Goal: Information Seeking & Learning: Learn about a topic

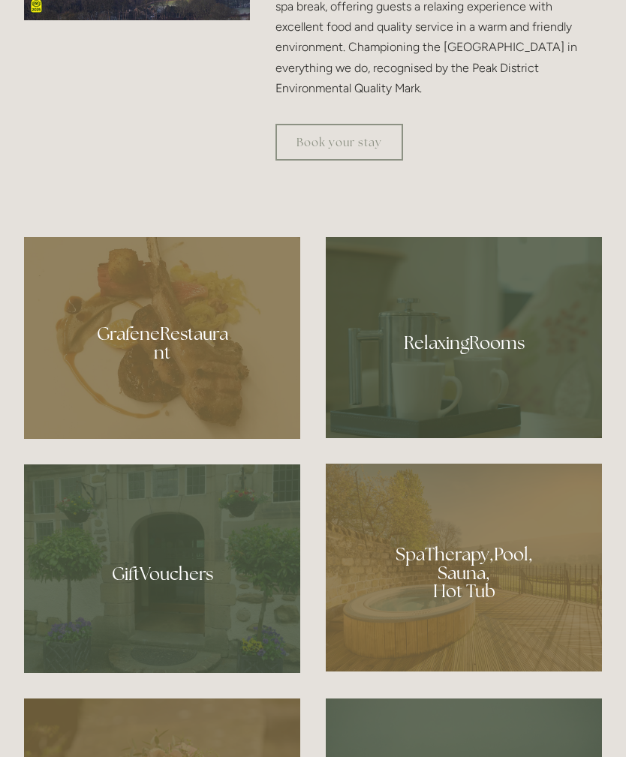
scroll to position [936, 0]
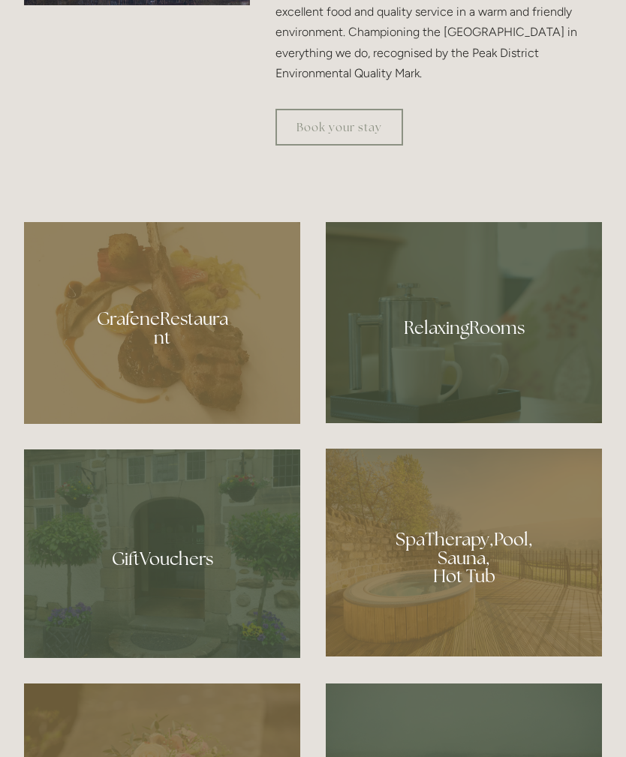
click at [473, 601] on div at bounding box center [464, 553] width 276 height 208
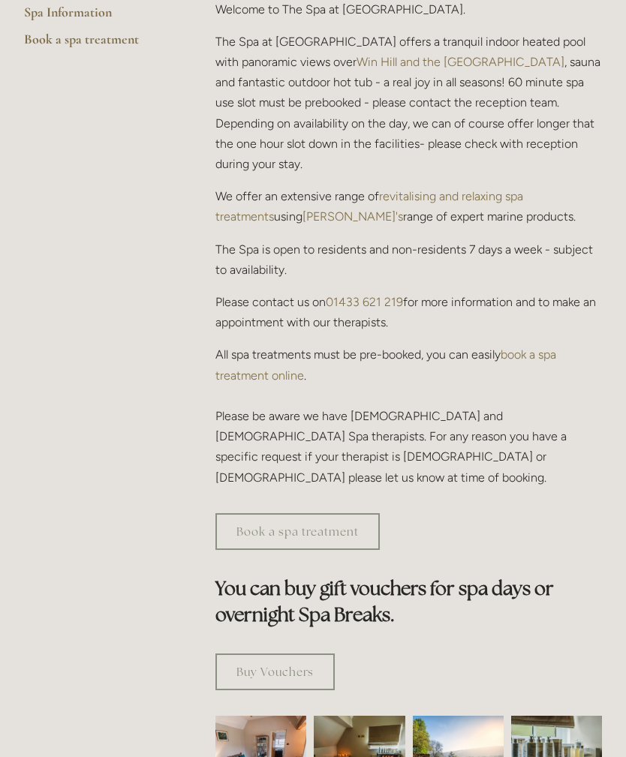
scroll to position [489, 0]
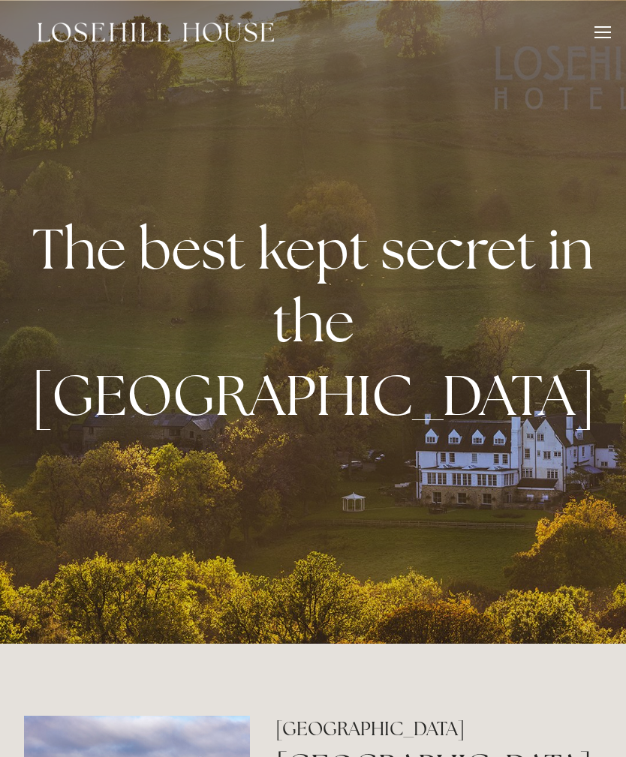
scroll to position [984, 0]
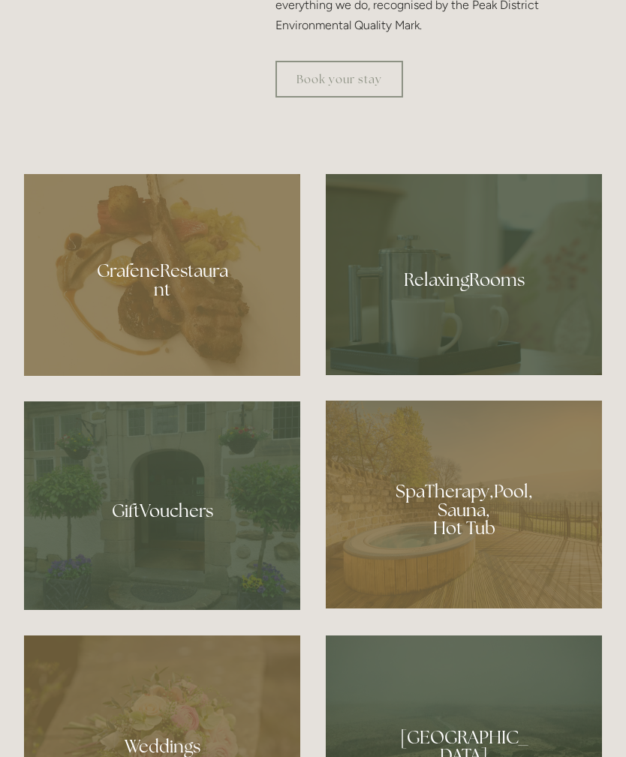
click at [512, 338] on div at bounding box center [464, 274] width 276 height 201
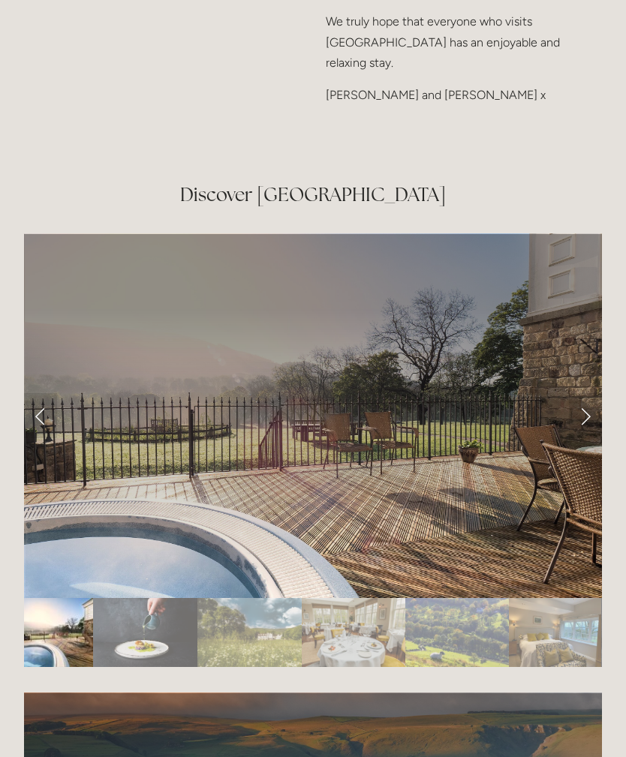
scroll to position [2475, 0]
click at [586, 393] on link "Next Slide" at bounding box center [585, 415] width 33 height 45
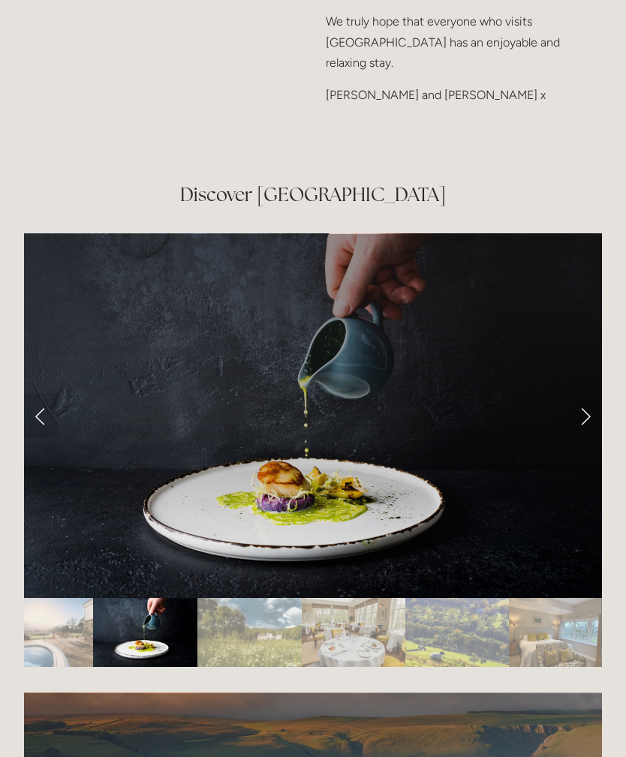
click at [588, 393] on link "Next Slide" at bounding box center [585, 415] width 33 height 45
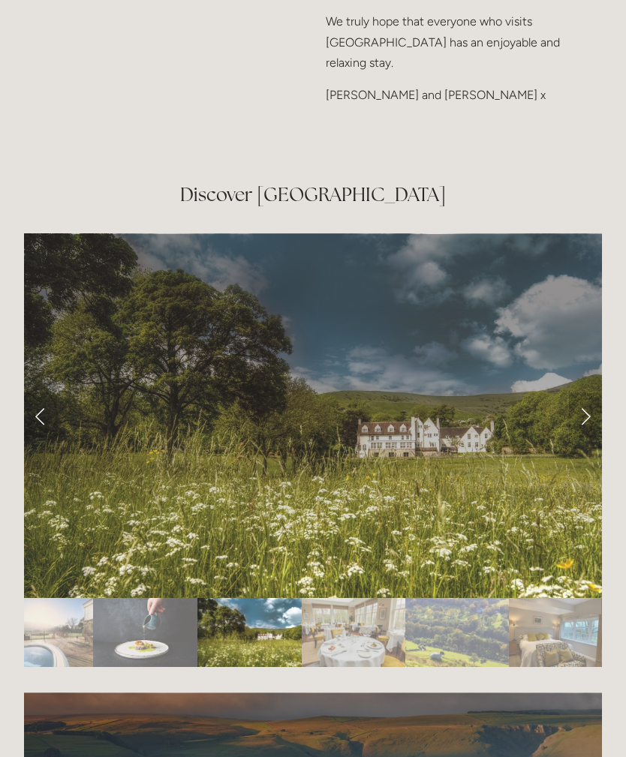
click at [586, 393] on link "Next Slide" at bounding box center [585, 415] width 33 height 45
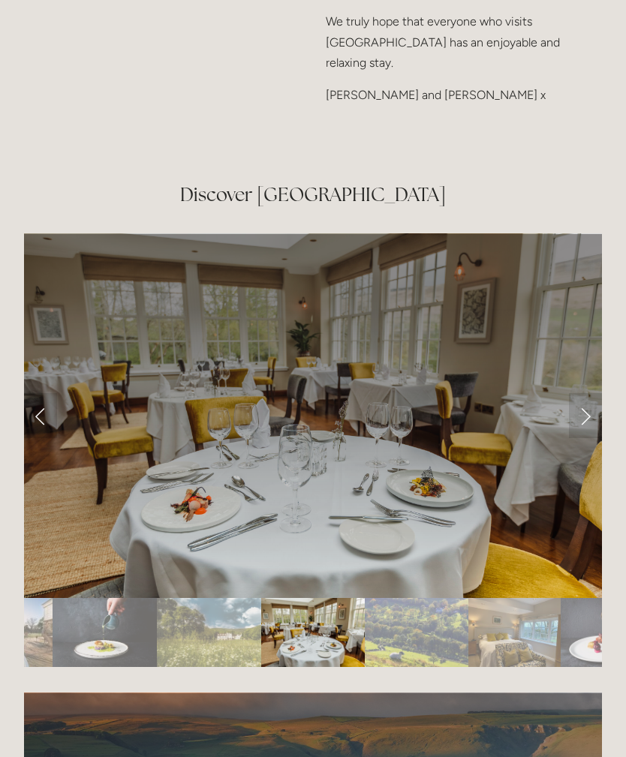
click at [587, 393] on link "Next Slide" at bounding box center [585, 415] width 33 height 45
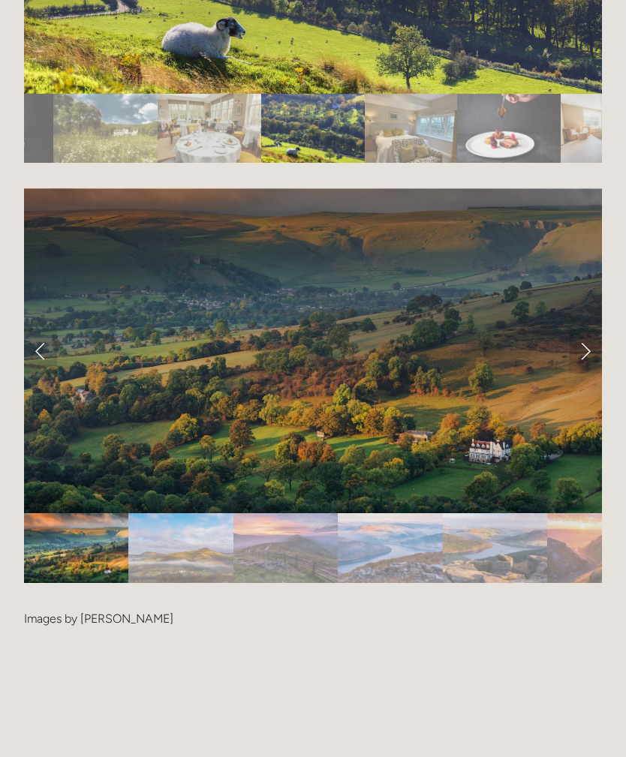
scroll to position [2979, 0]
click at [590, 329] on link "Next Slide" at bounding box center [585, 351] width 33 height 45
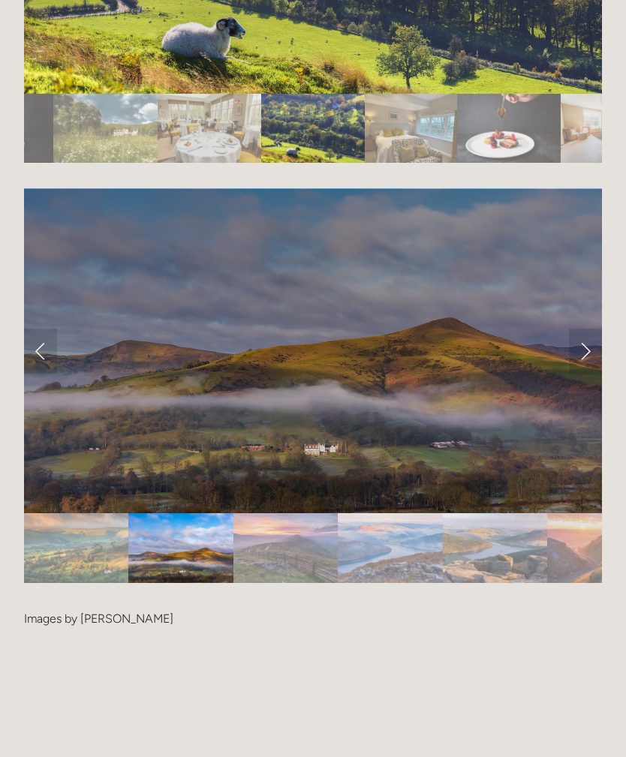
click at [599, 329] on link "Next Slide" at bounding box center [585, 351] width 33 height 45
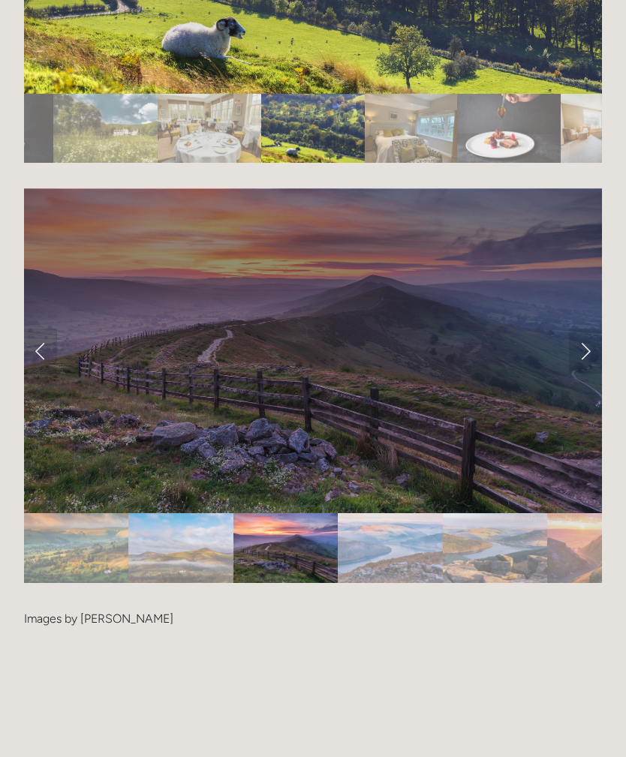
click at [587, 329] on link "Next Slide" at bounding box center [585, 351] width 33 height 45
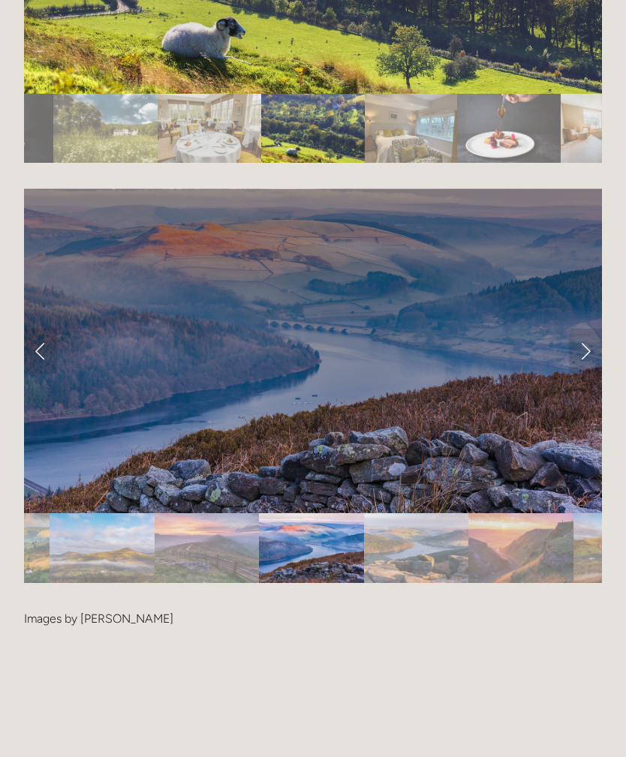
click at [593, 329] on link "Next Slide" at bounding box center [585, 351] width 33 height 45
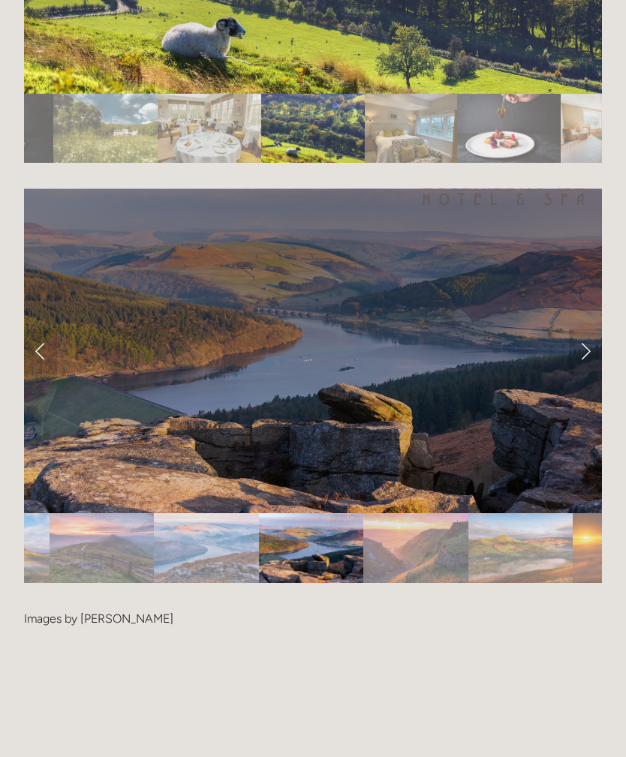
click at [587, 329] on link "Next Slide" at bounding box center [585, 351] width 33 height 45
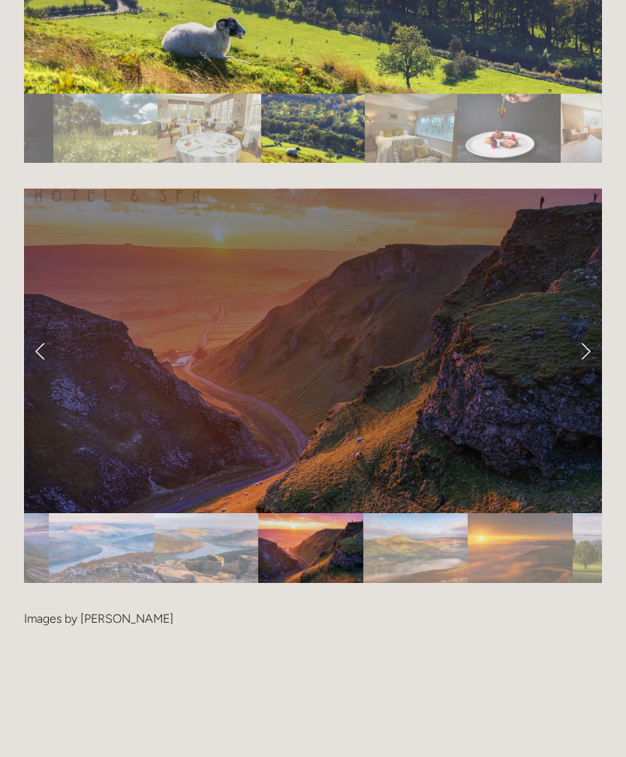
click at [594, 329] on link "Next Slide" at bounding box center [585, 351] width 33 height 45
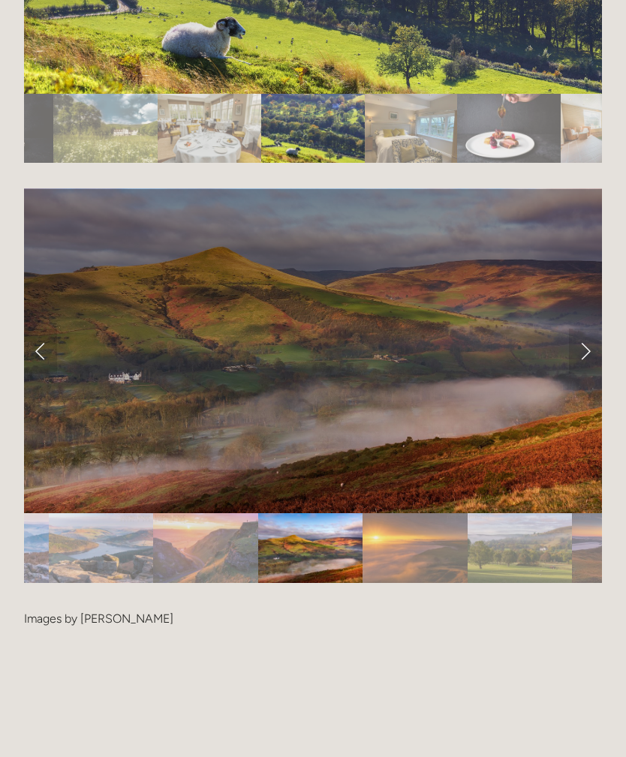
click at [591, 329] on link "Next Slide" at bounding box center [585, 351] width 33 height 45
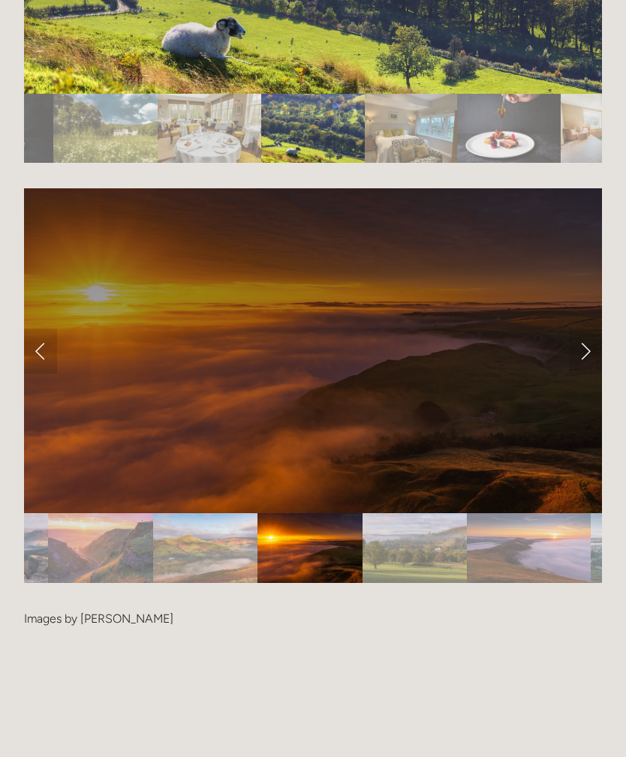
click at [595, 329] on link "Next Slide" at bounding box center [585, 351] width 33 height 45
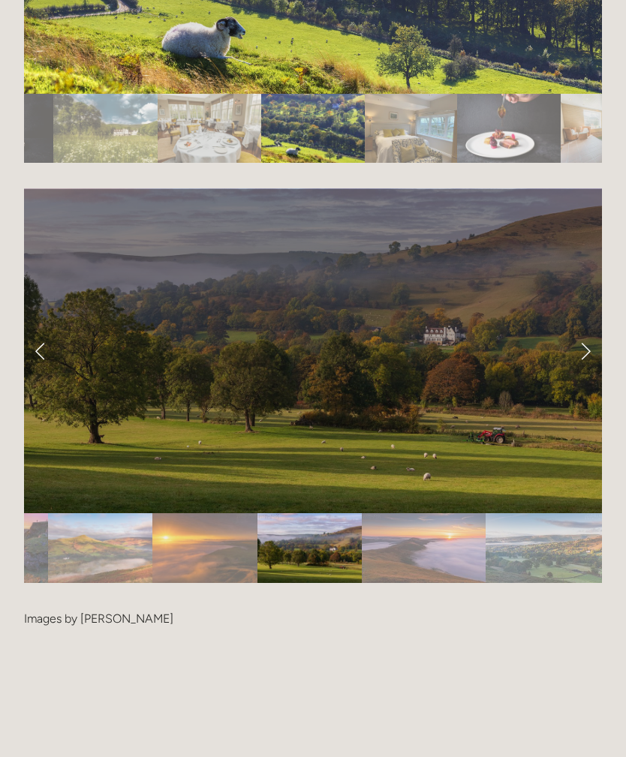
click at [589, 329] on link "Next Slide" at bounding box center [585, 351] width 33 height 45
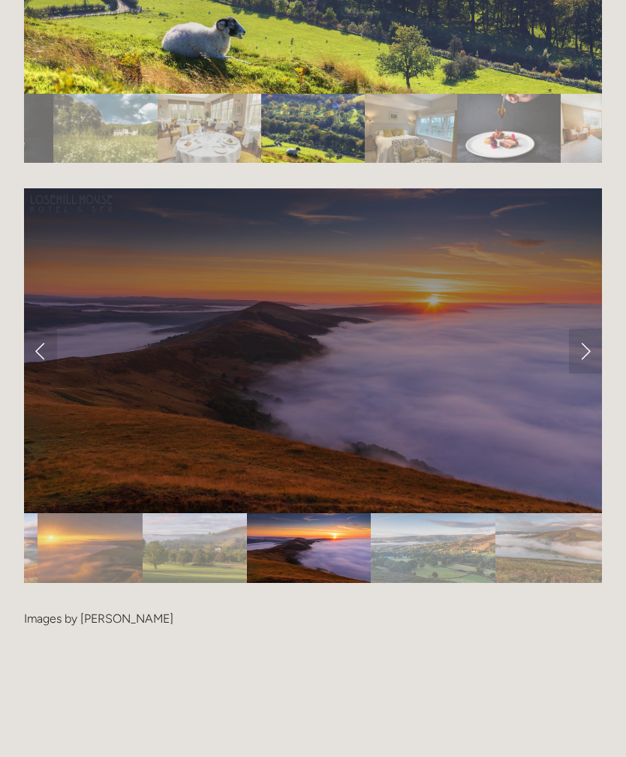
click at [591, 329] on link "Next Slide" at bounding box center [585, 351] width 33 height 45
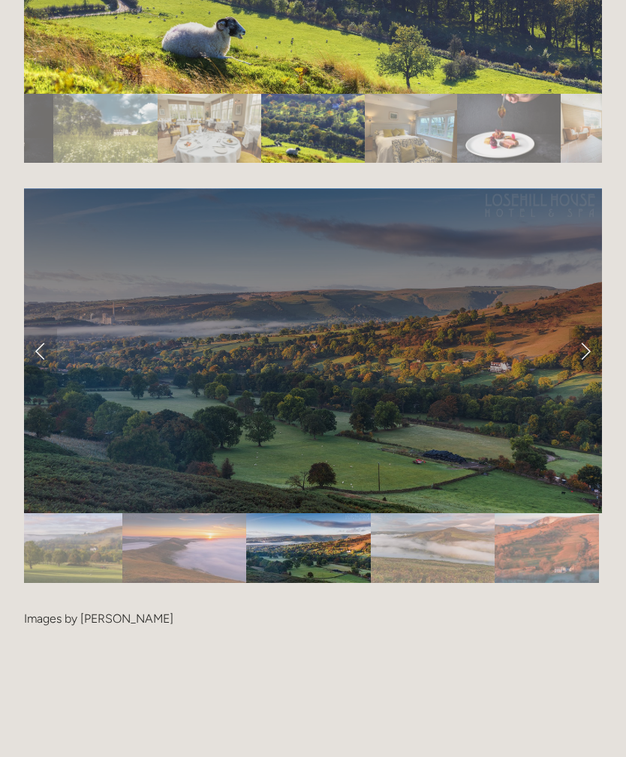
click at [599, 329] on link "Next Slide" at bounding box center [585, 351] width 33 height 45
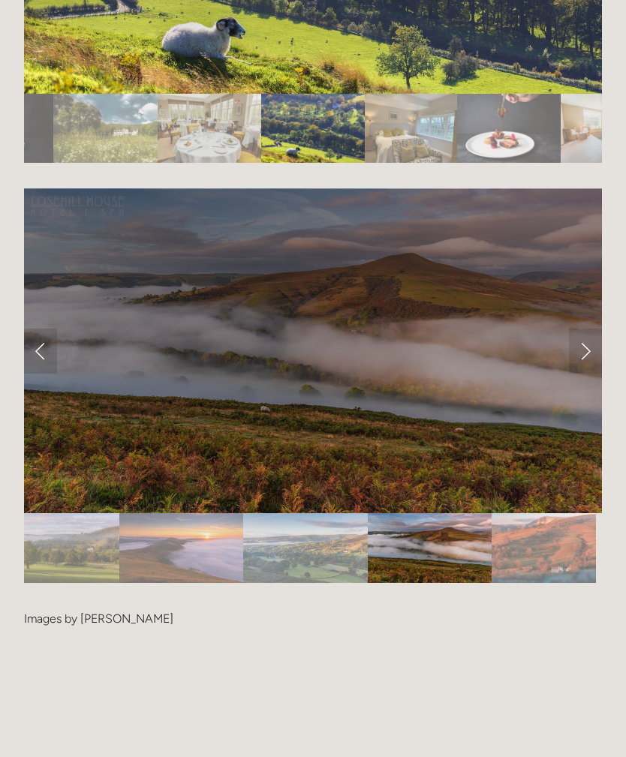
click at [590, 329] on link "Next Slide" at bounding box center [585, 351] width 33 height 45
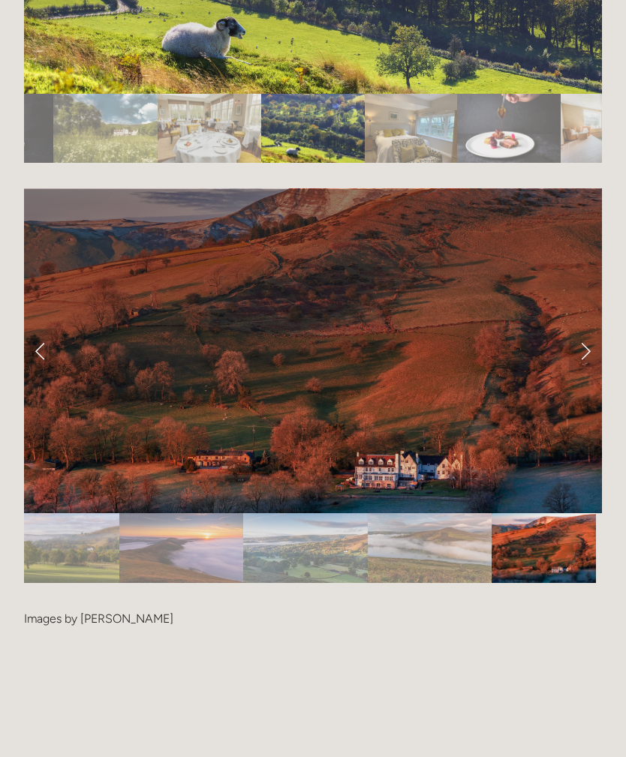
click at [590, 329] on link "Next Slide" at bounding box center [585, 351] width 33 height 45
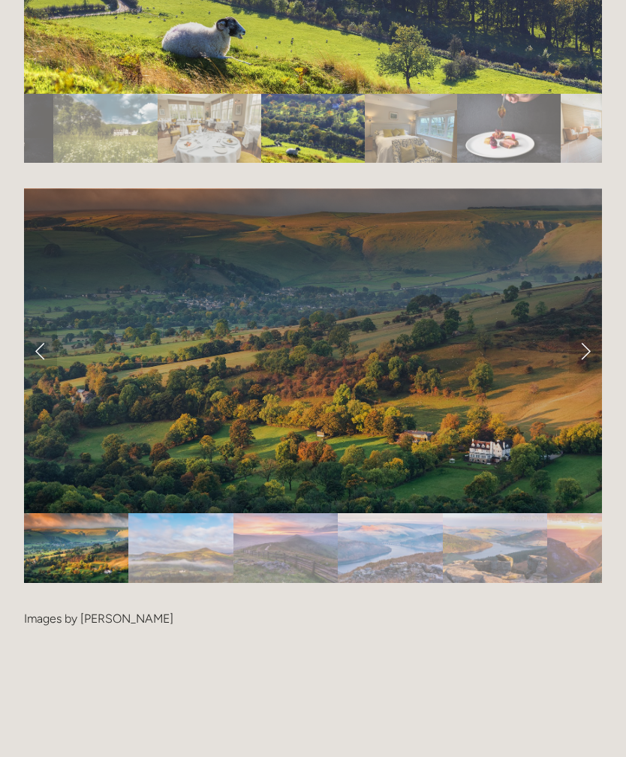
click at [590, 329] on link "Next Slide" at bounding box center [585, 351] width 33 height 45
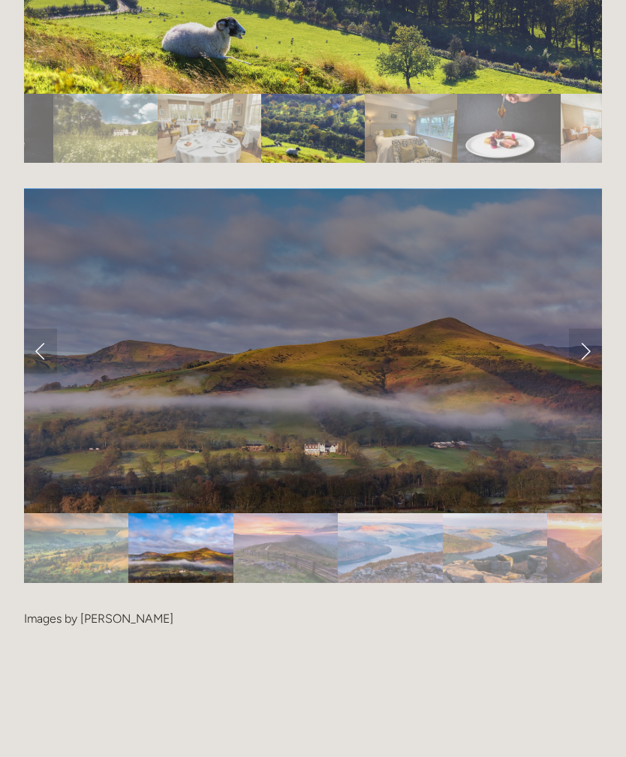
click at [599, 329] on link "Next Slide" at bounding box center [585, 351] width 33 height 45
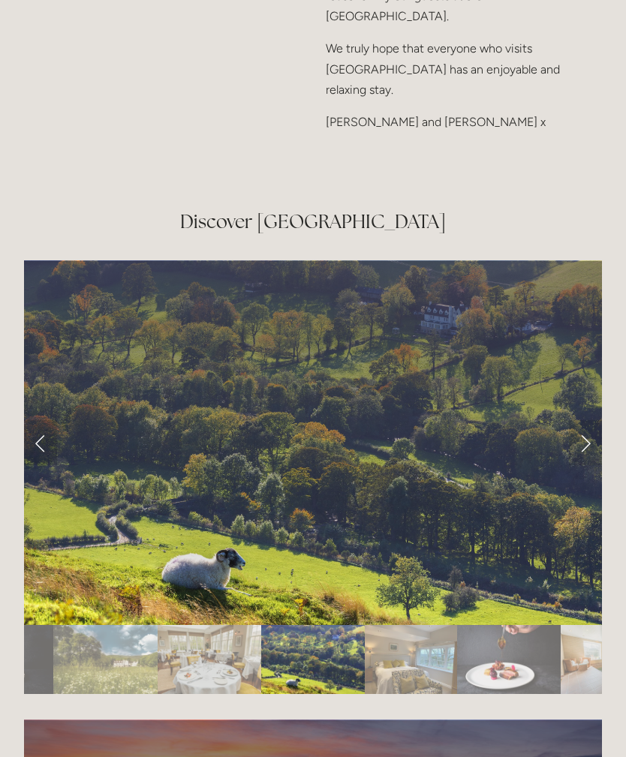
scroll to position [2448, 0]
click at [563, 651] on div at bounding box center [313, 651] width 578 height 0
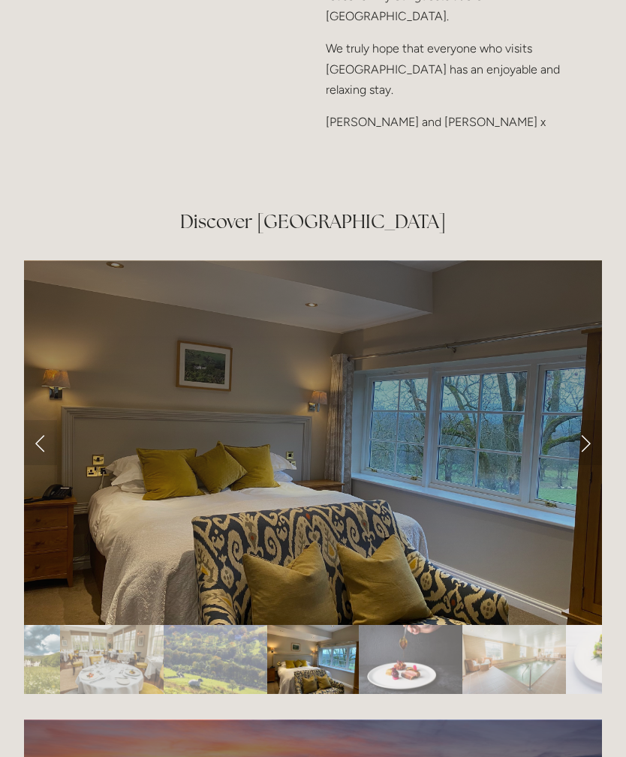
click at [581, 420] on link "Next Slide" at bounding box center [585, 442] width 33 height 45
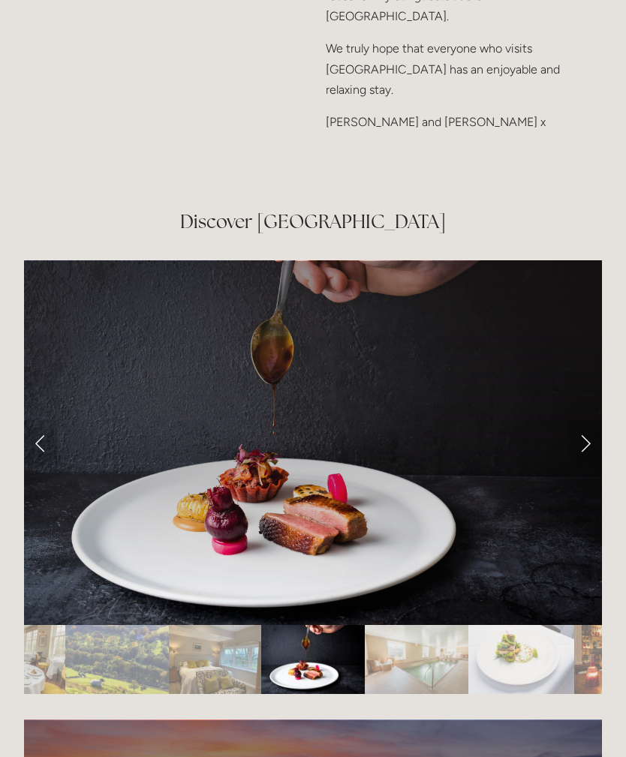
click at [589, 420] on link "Next Slide" at bounding box center [585, 442] width 33 height 45
click at [584, 420] on link "Next Slide" at bounding box center [585, 442] width 33 height 45
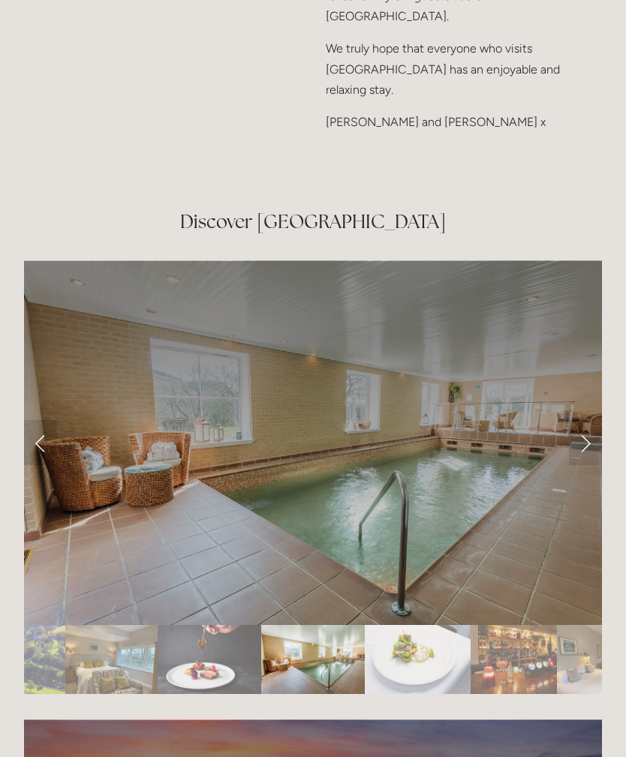
click at [593, 420] on link "Next Slide" at bounding box center [585, 442] width 33 height 45
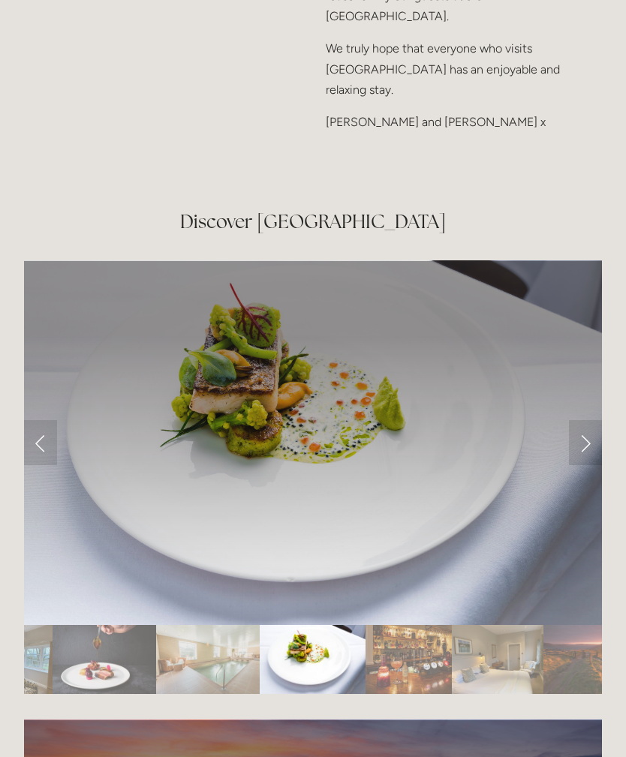
click at [587, 420] on link "Next Slide" at bounding box center [585, 442] width 33 height 45
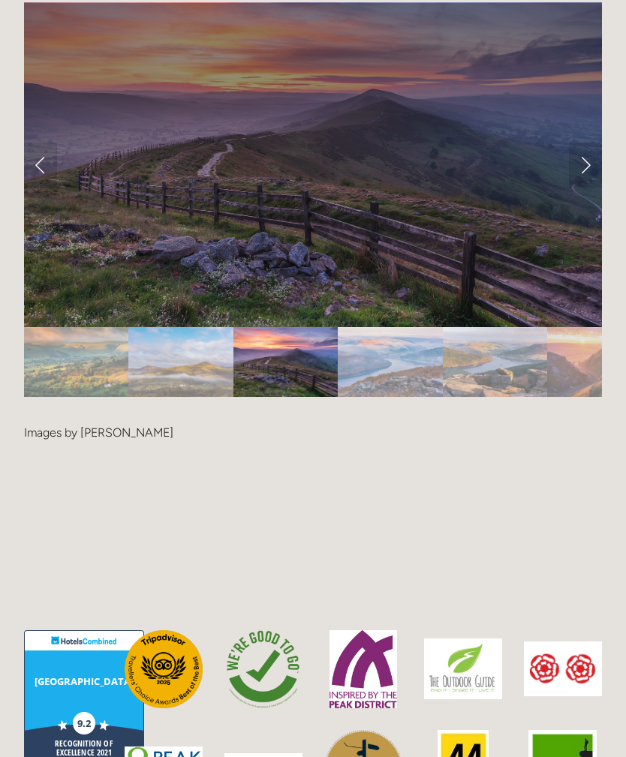
scroll to position [3166, 0]
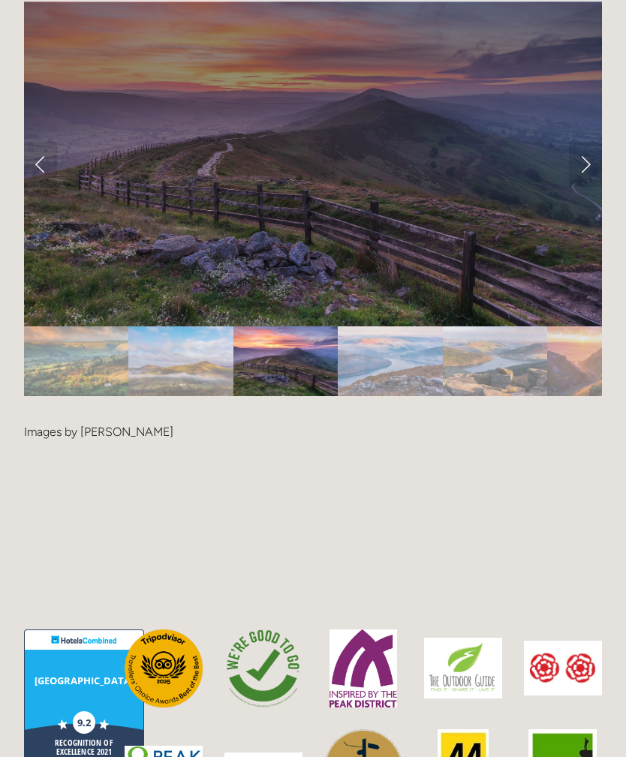
click at [587, 142] on link "Next Slide" at bounding box center [585, 164] width 33 height 45
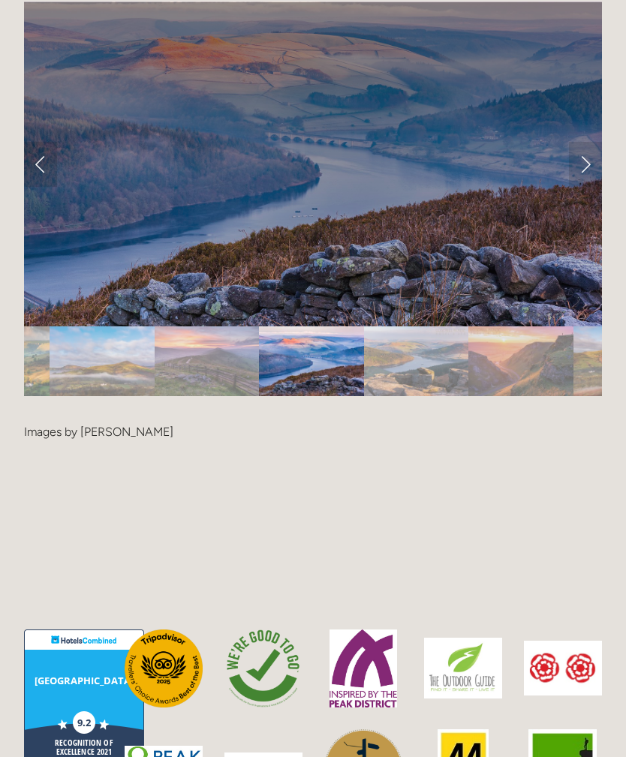
click at [587, 142] on link "Next Slide" at bounding box center [585, 164] width 33 height 45
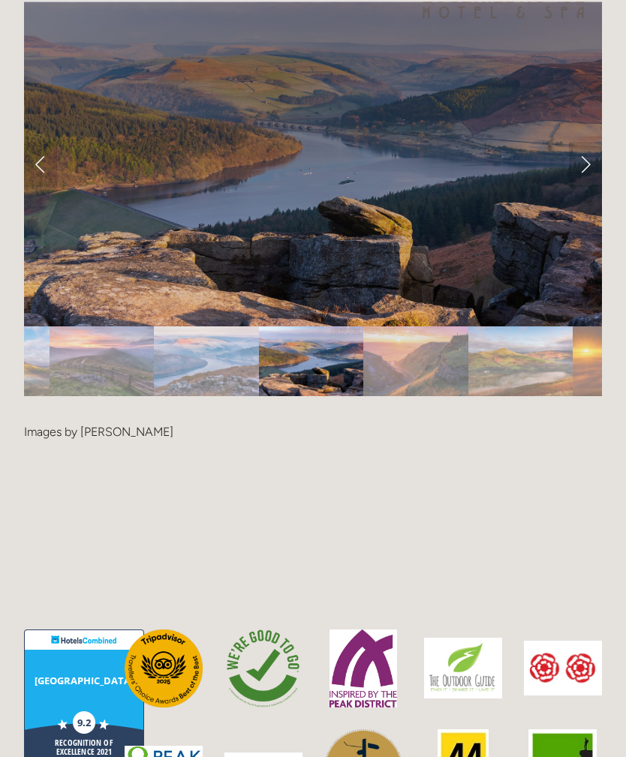
click at [586, 142] on link "Next Slide" at bounding box center [585, 164] width 33 height 45
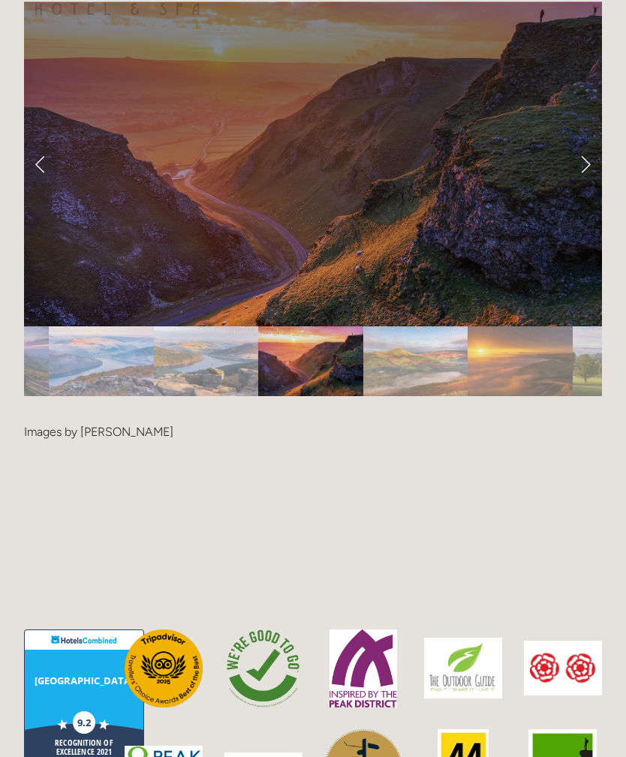
click at [581, 142] on link "Next Slide" at bounding box center [585, 164] width 33 height 45
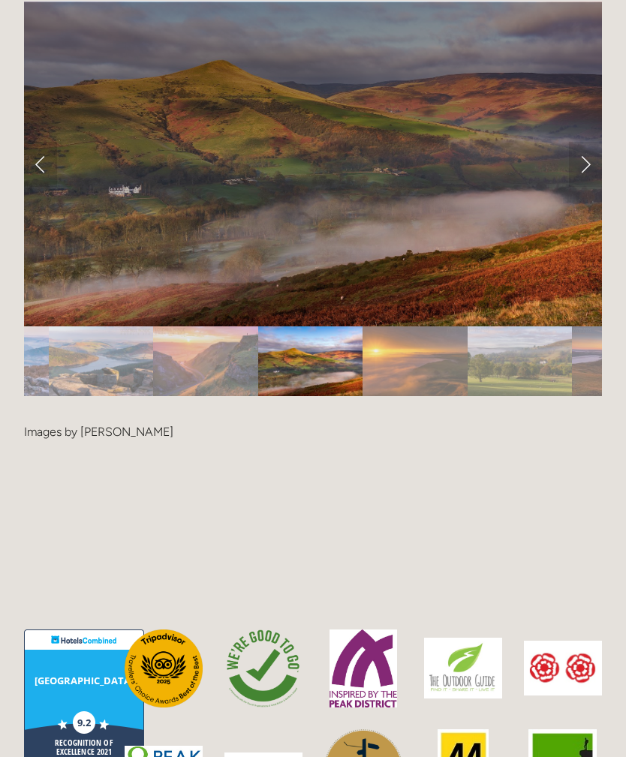
click at [585, 142] on link "Next Slide" at bounding box center [585, 164] width 33 height 45
click at [576, 142] on link "Next Slide" at bounding box center [585, 164] width 33 height 45
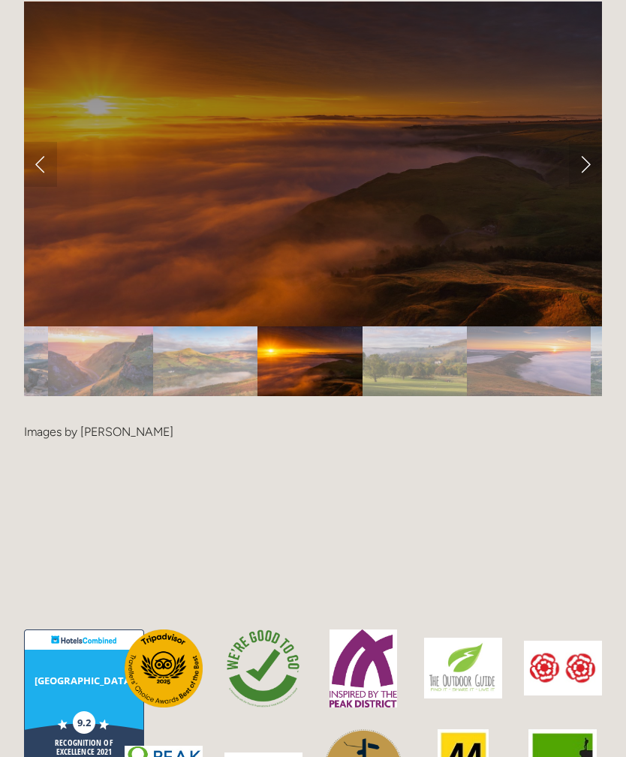
click at [579, 142] on link "Next Slide" at bounding box center [585, 164] width 33 height 45
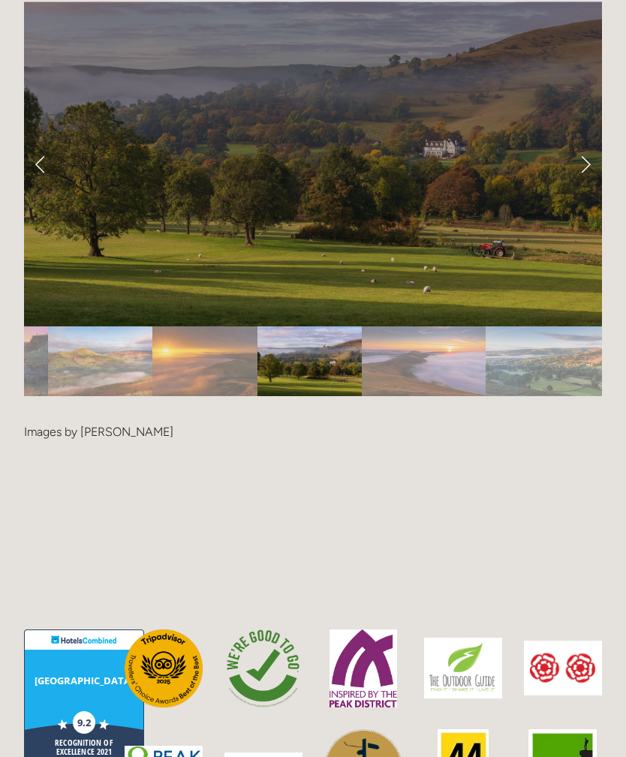
click at [577, 142] on link "Next Slide" at bounding box center [585, 164] width 33 height 45
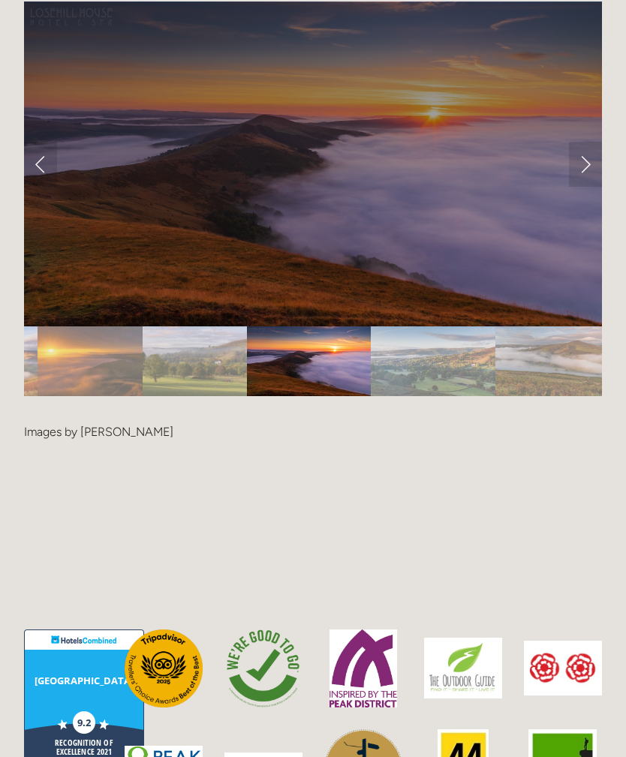
click at [581, 142] on link "Next Slide" at bounding box center [585, 164] width 33 height 45
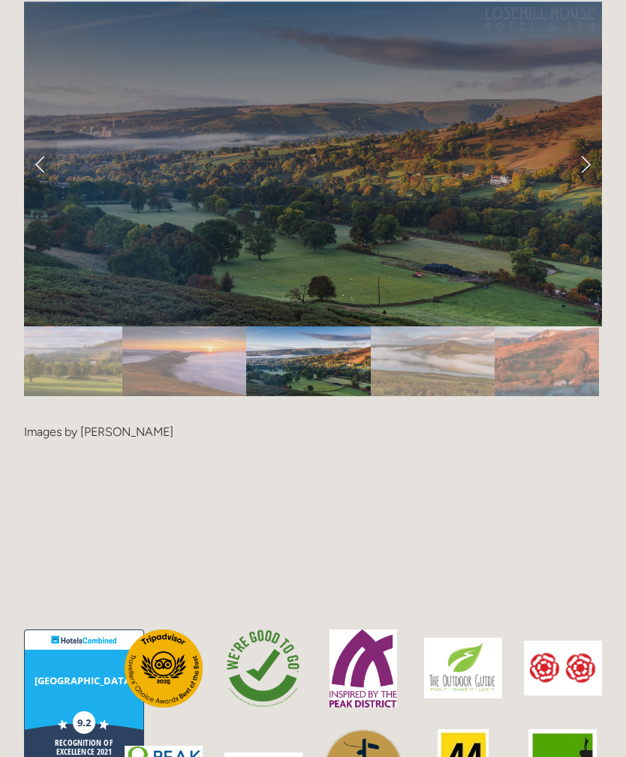
click at [593, 142] on link "Next Slide" at bounding box center [585, 164] width 33 height 45
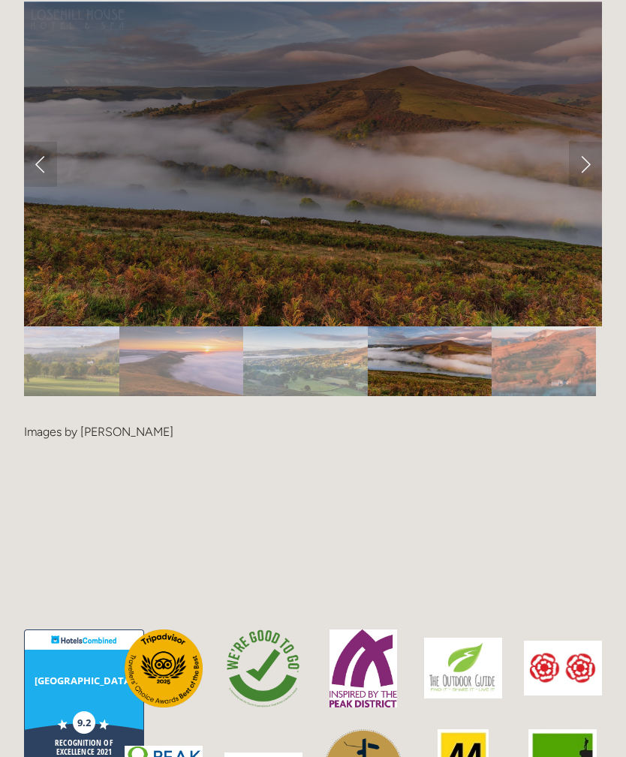
click at [59, 333] on div at bounding box center [313, 333] width 578 height 0
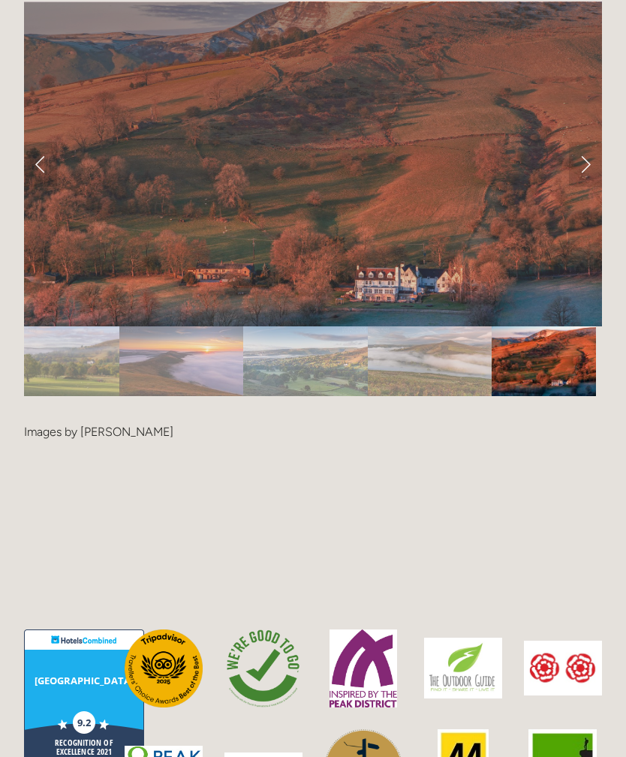
click at [57, 394] on div at bounding box center [313, 394] width 578 height 0
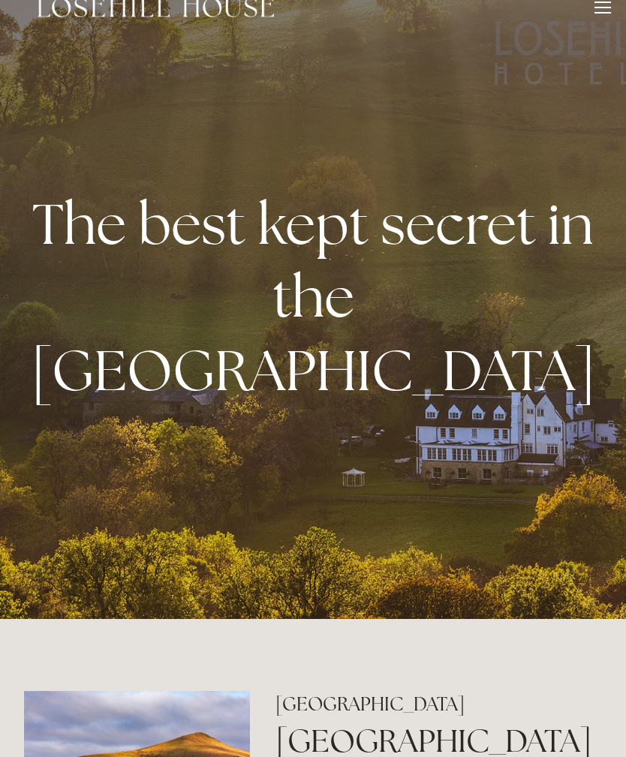
scroll to position [0, 0]
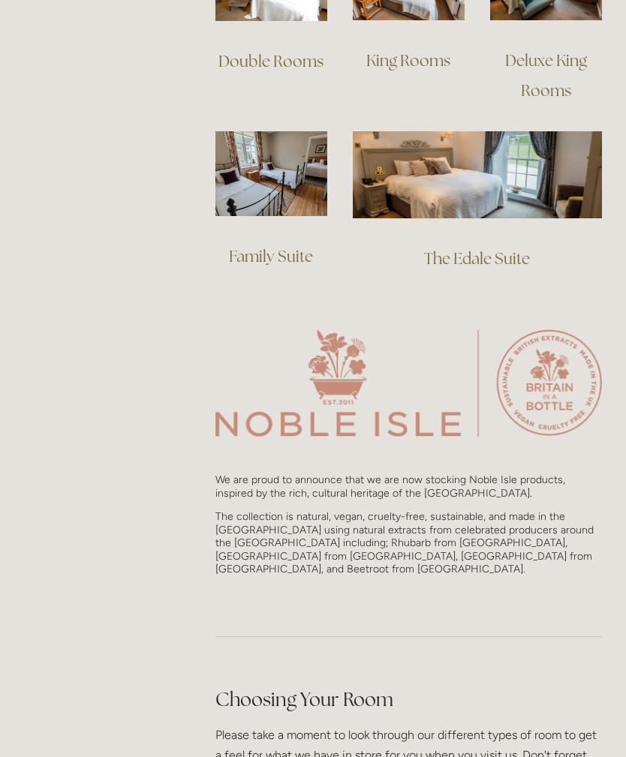
scroll to position [1257, 0]
